Goal: Transaction & Acquisition: Purchase product/service

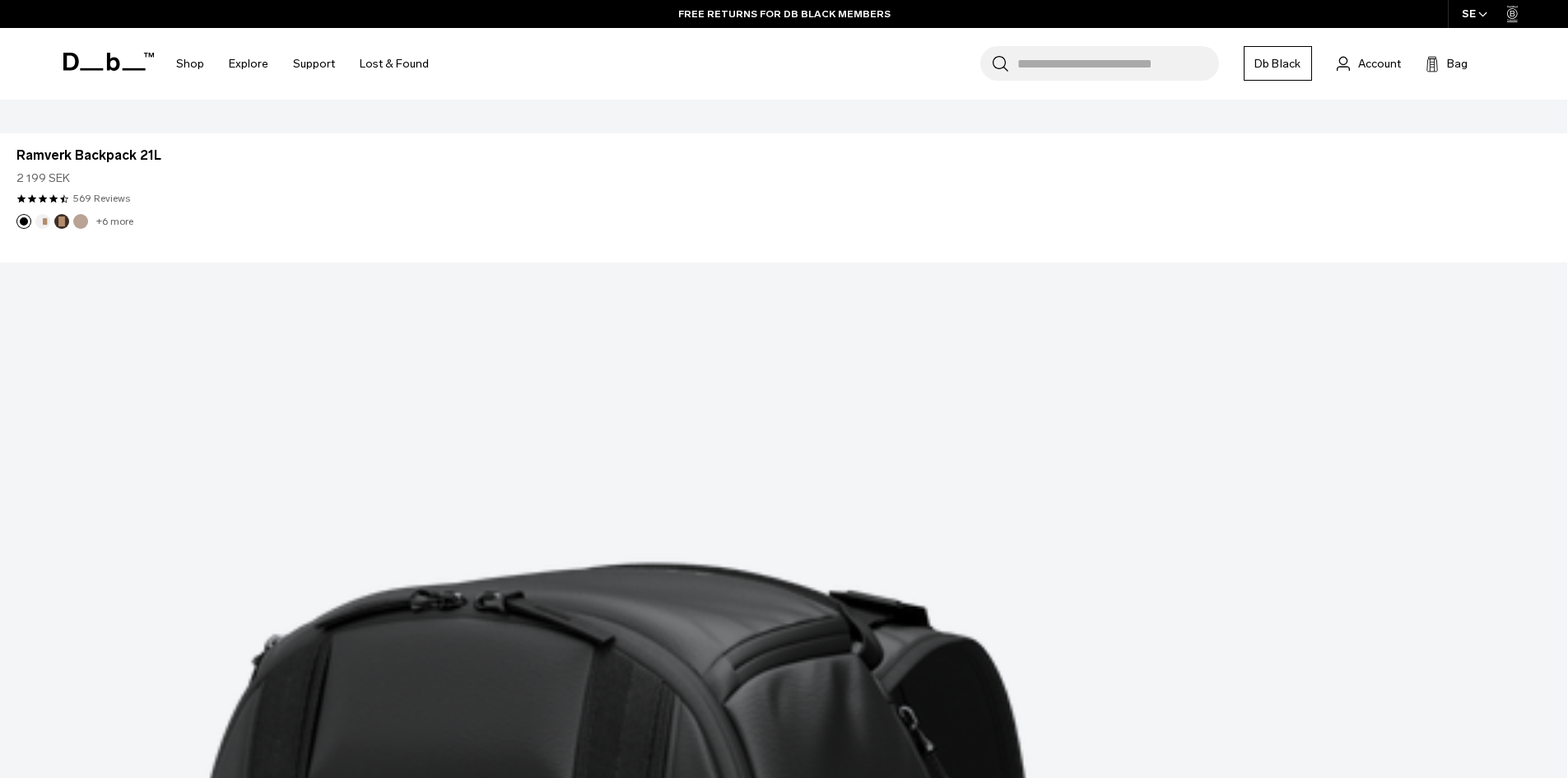
scroll to position [5847, 0]
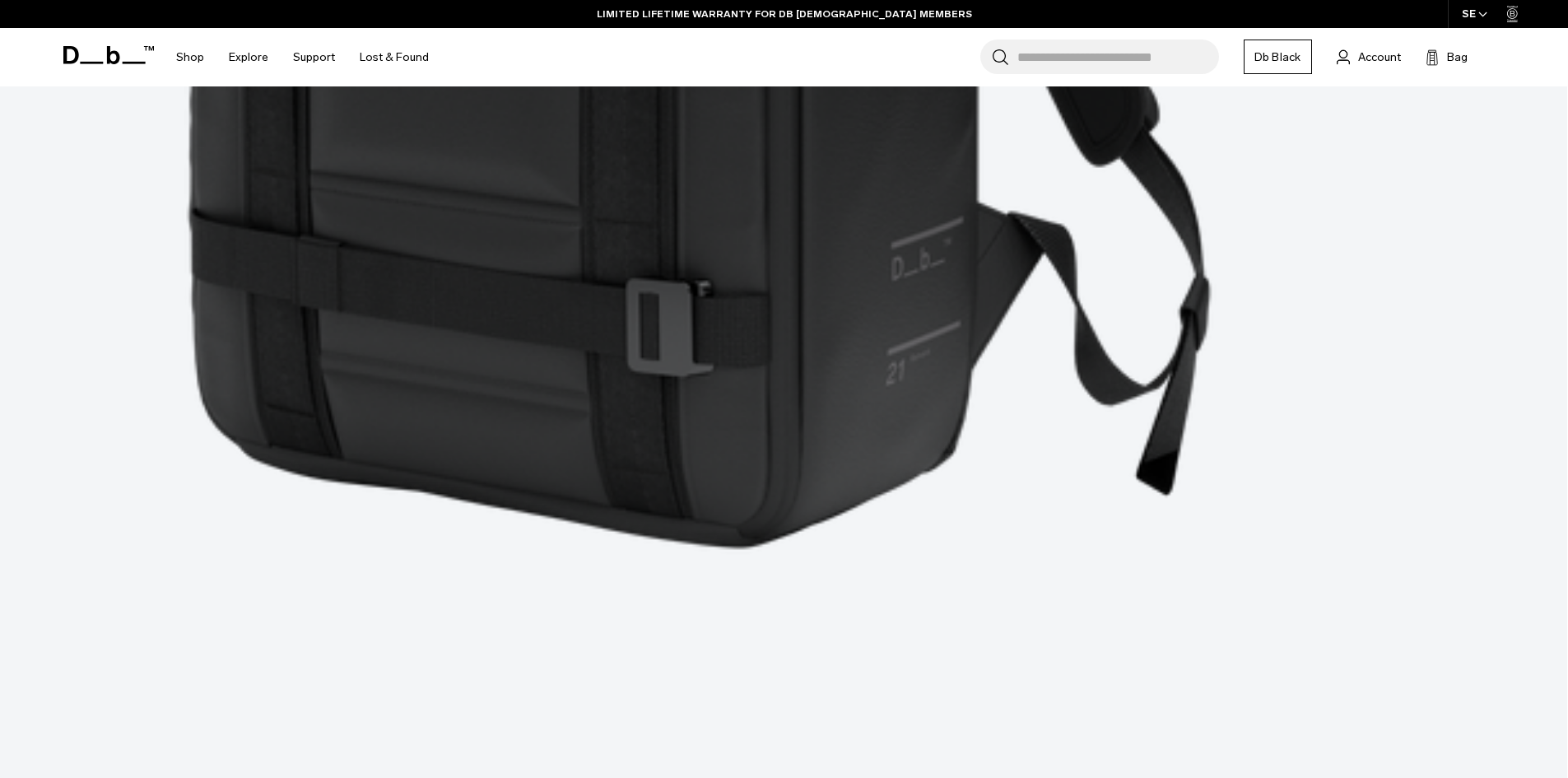
scroll to position [4694, 0]
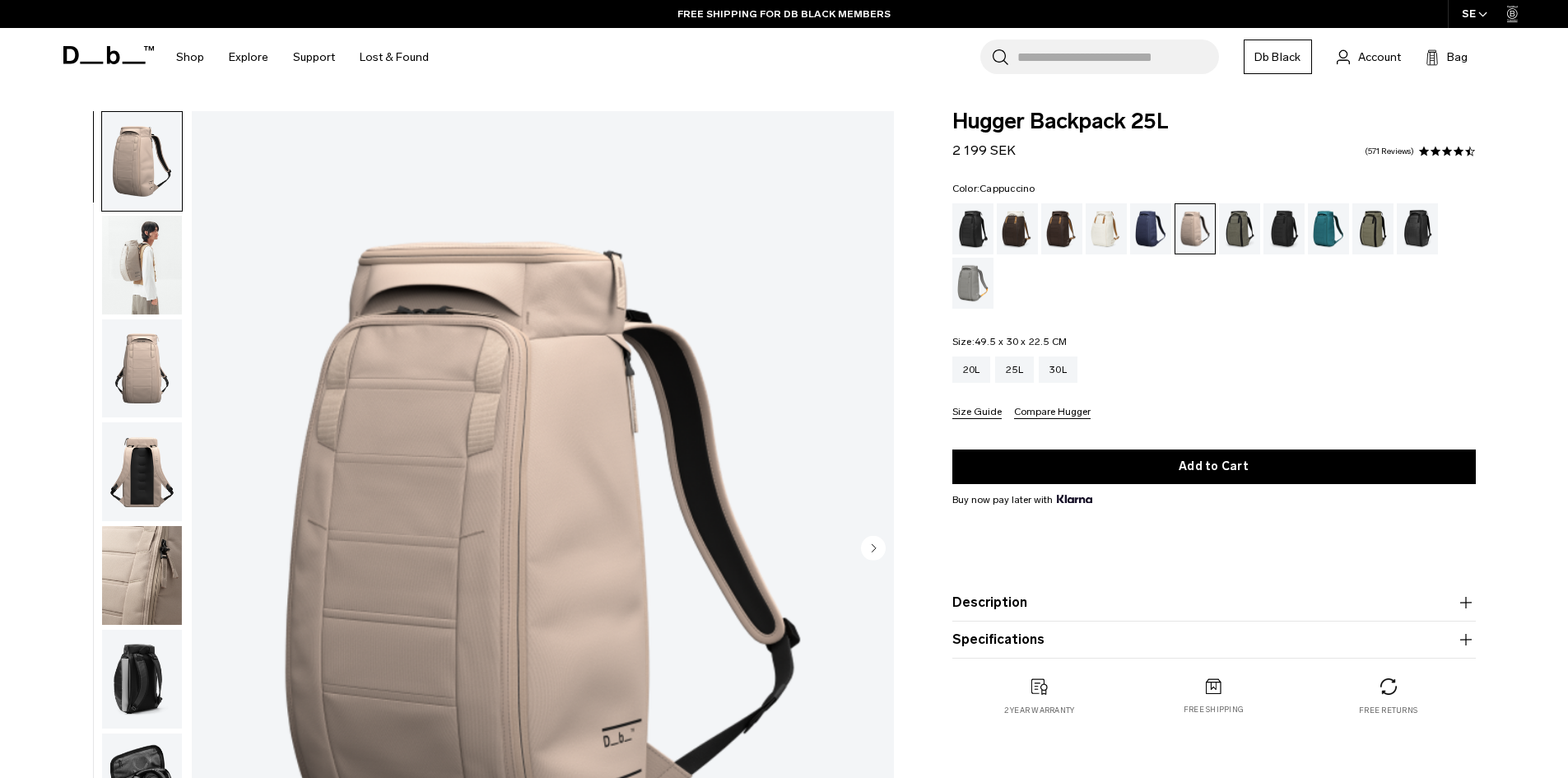
click at [1027, 242] on div "Cappuccino" at bounding box center [1018, 229] width 42 height 51
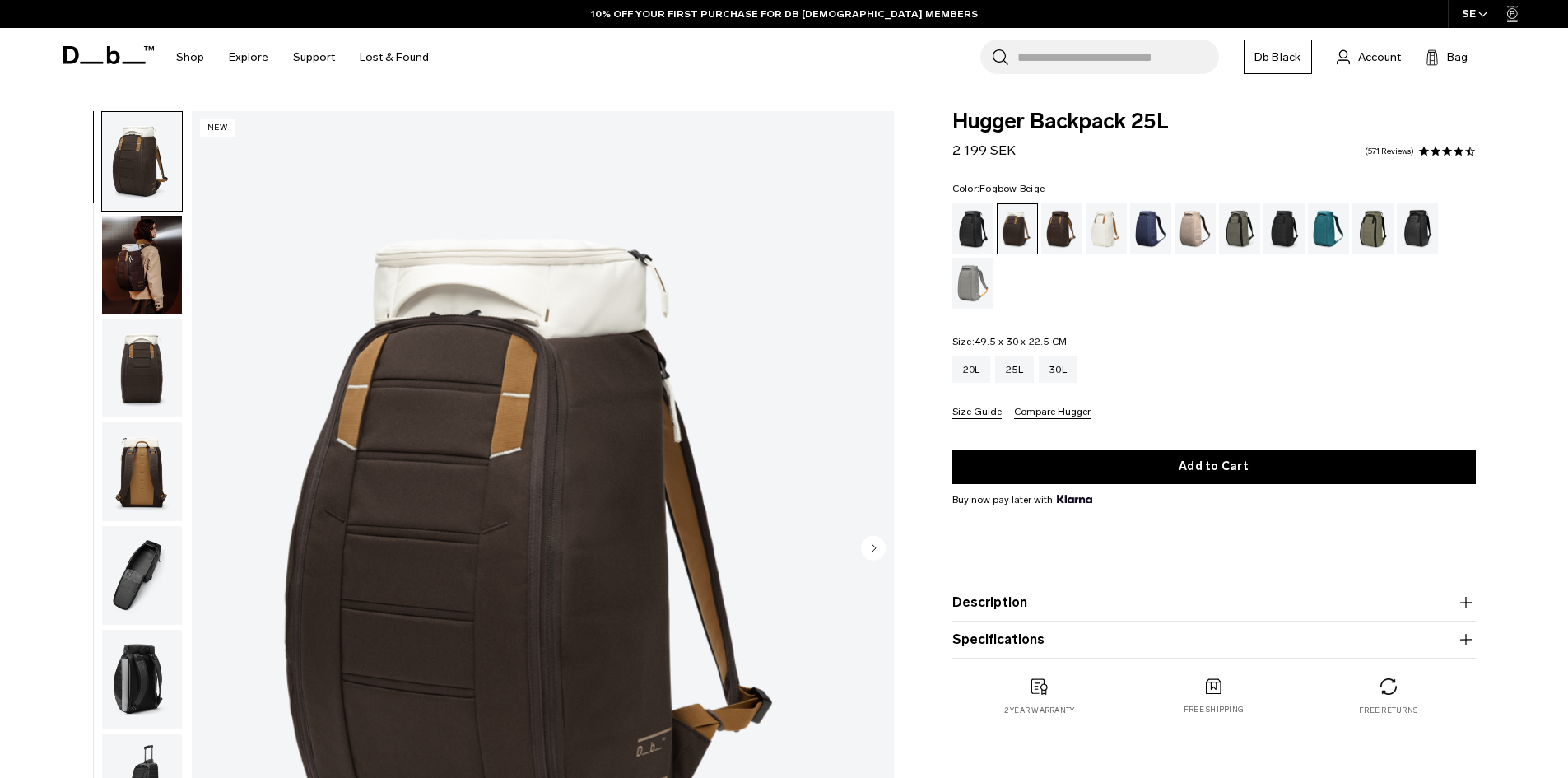
click at [1196, 231] on div "Fogbow Beige" at bounding box center [1196, 229] width 42 height 51
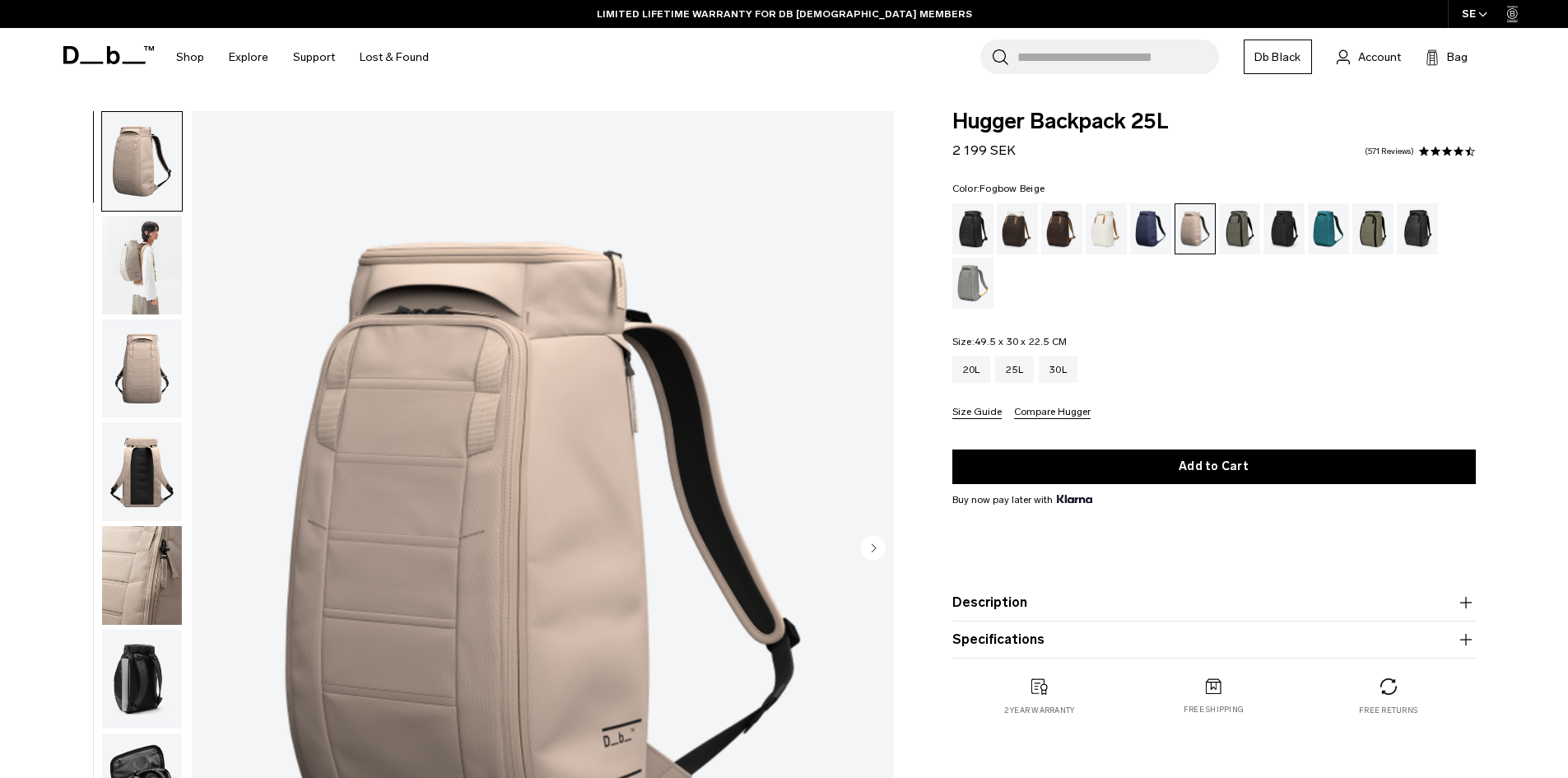
scroll to position [83, 0]
